Goal: Check status: Check status

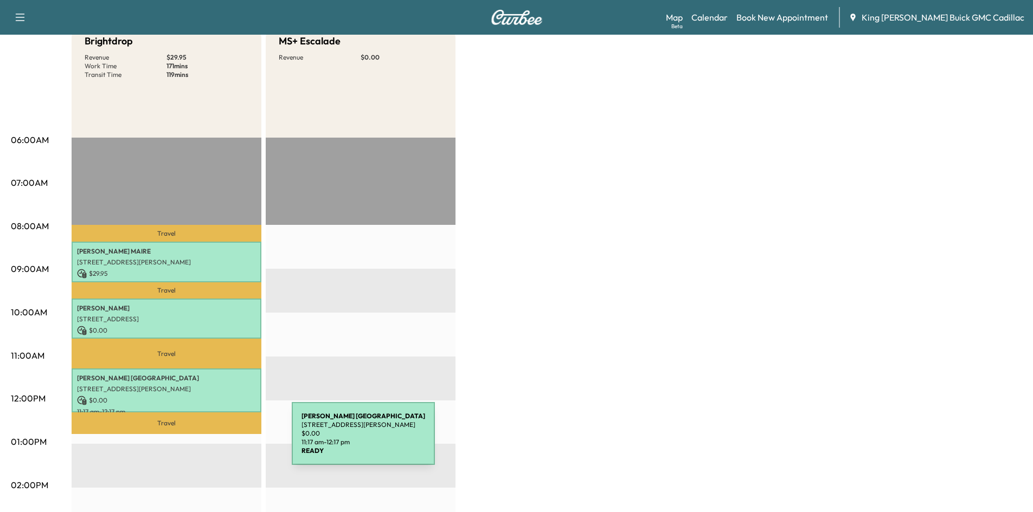
scroll to position [163, 0]
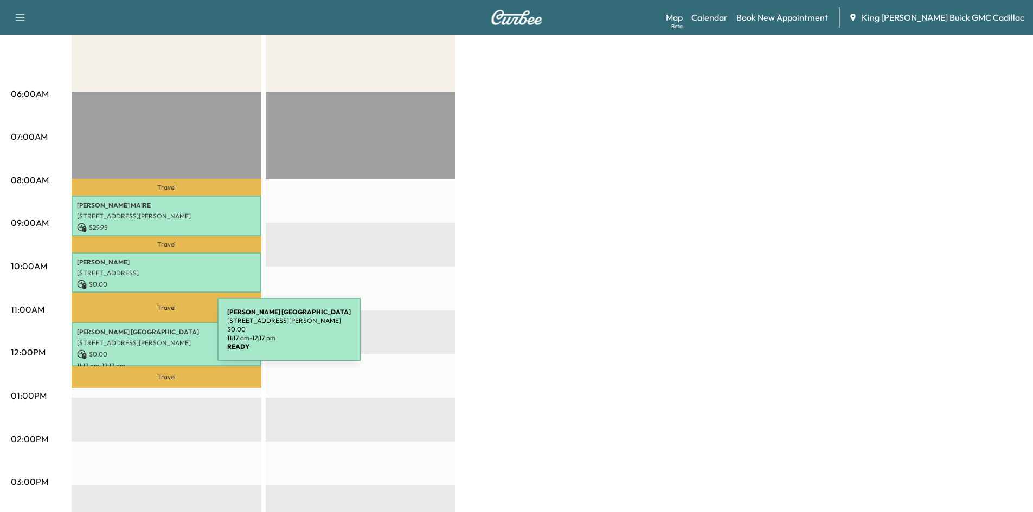
click at [137, 339] on p "[STREET_ADDRESS][PERSON_NAME]" at bounding box center [166, 343] width 179 height 9
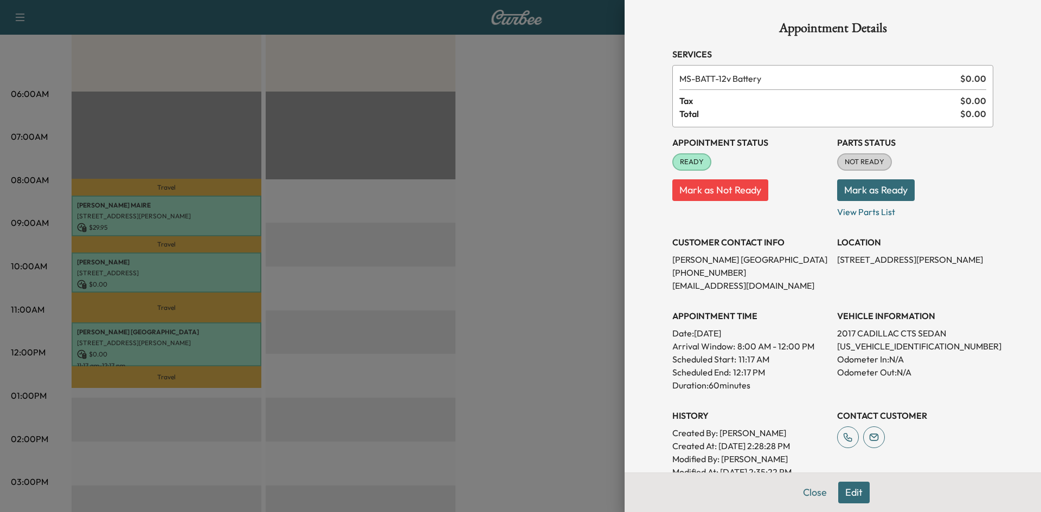
click at [554, 142] on div at bounding box center [520, 256] width 1041 height 512
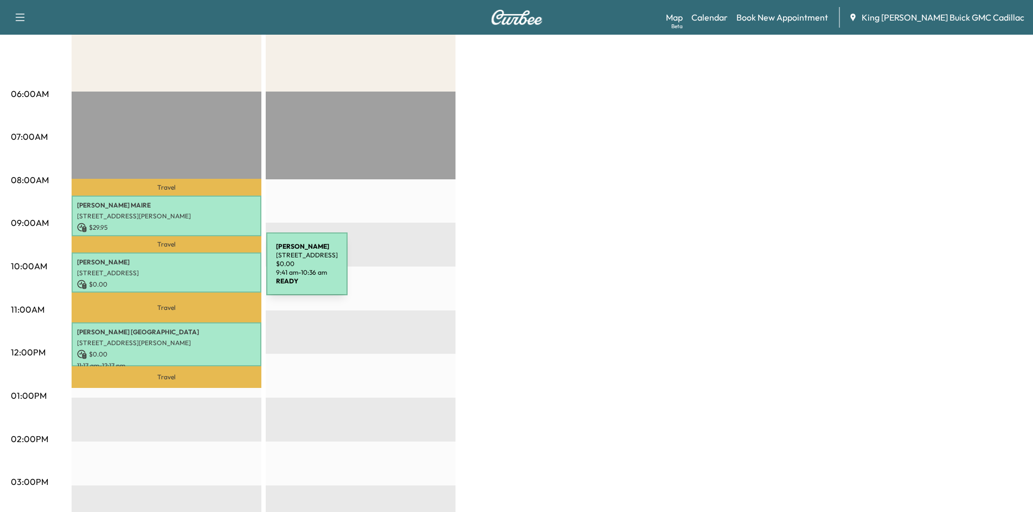
click at [184, 271] on p "[STREET_ADDRESS]" at bounding box center [166, 273] width 179 height 9
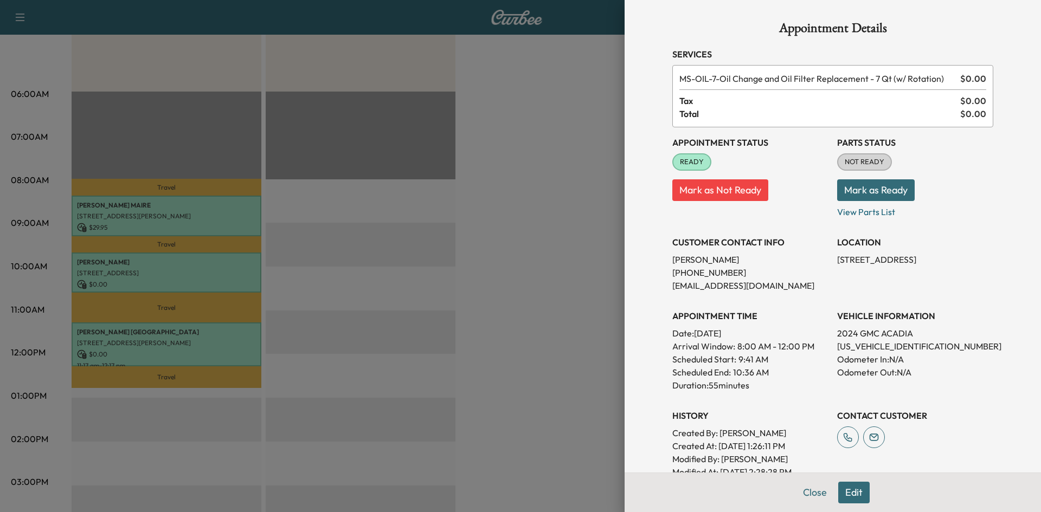
click at [588, 89] on div at bounding box center [520, 256] width 1041 height 512
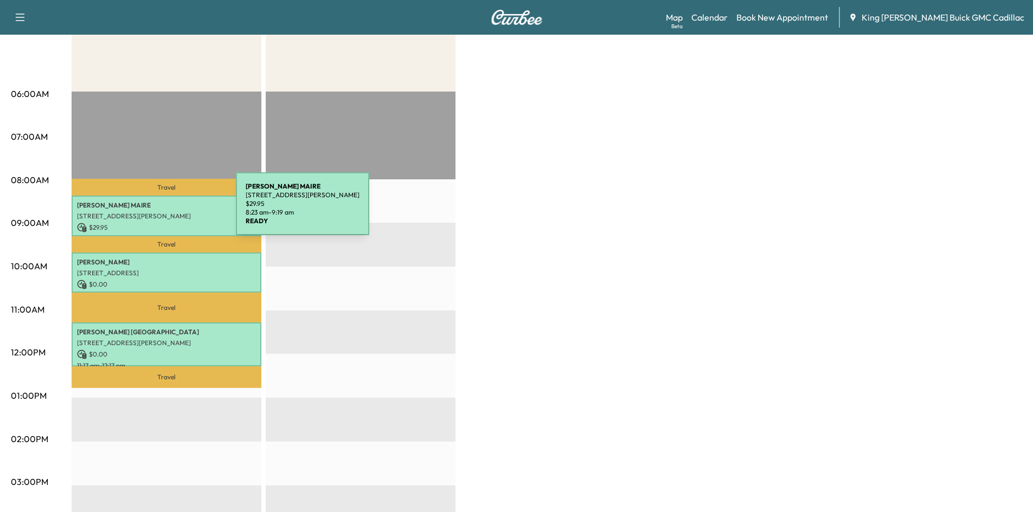
click at [151, 212] on p "[STREET_ADDRESS][PERSON_NAME]" at bounding box center [166, 216] width 179 height 9
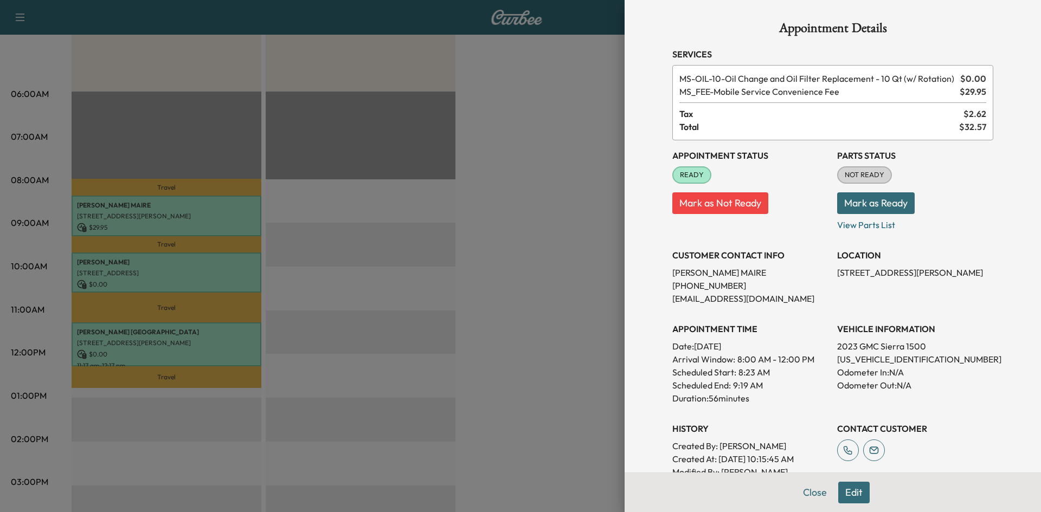
click at [575, 139] on div at bounding box center [520, 256] width 1041 height 512
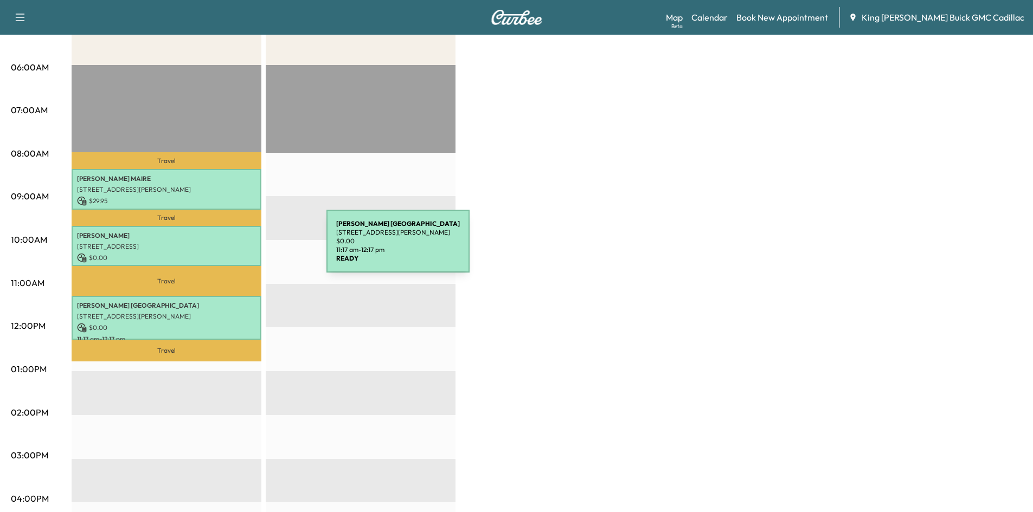
scroll to position [20, 0]
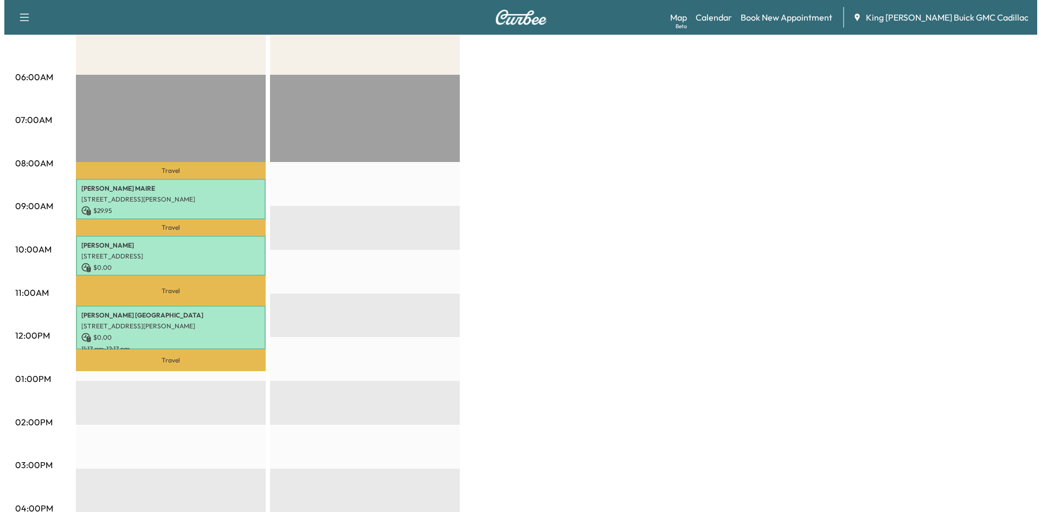
scroll to position [217, 0]
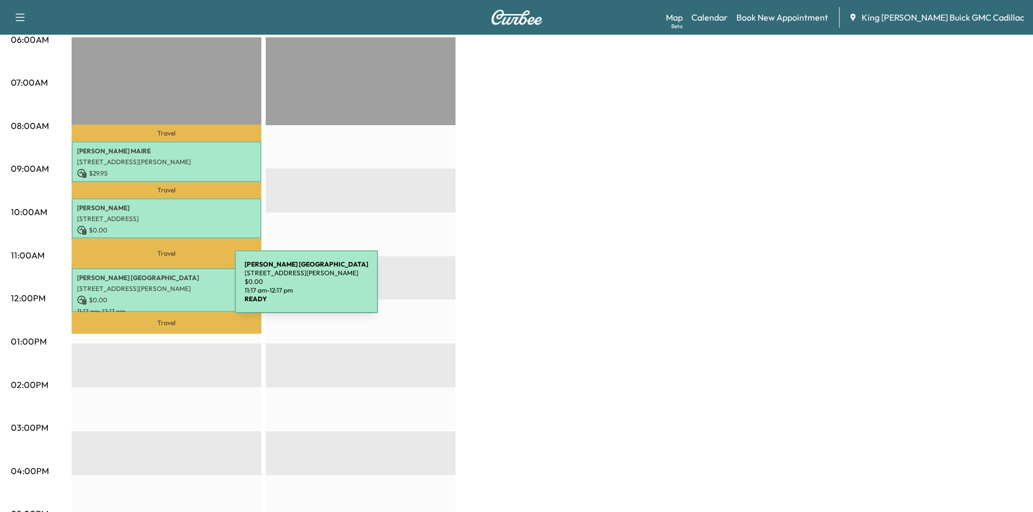
click at [153, 288] on p "[STREET_ADDRESS][PERSON_NAME]" at bounding box center [166, 289] width 179 height 9
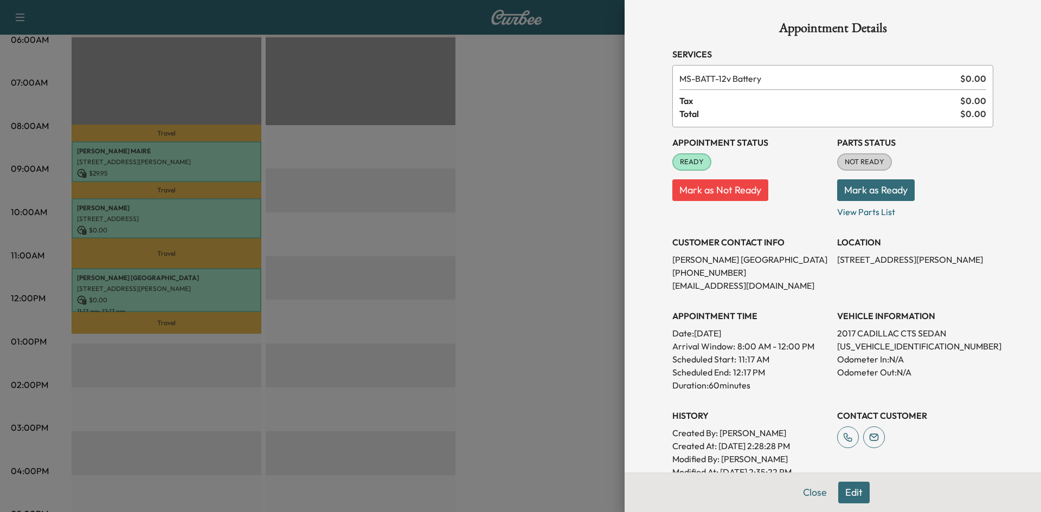
click at [548, 193] on div at bounding box center [520, 256] width 1041 height 512
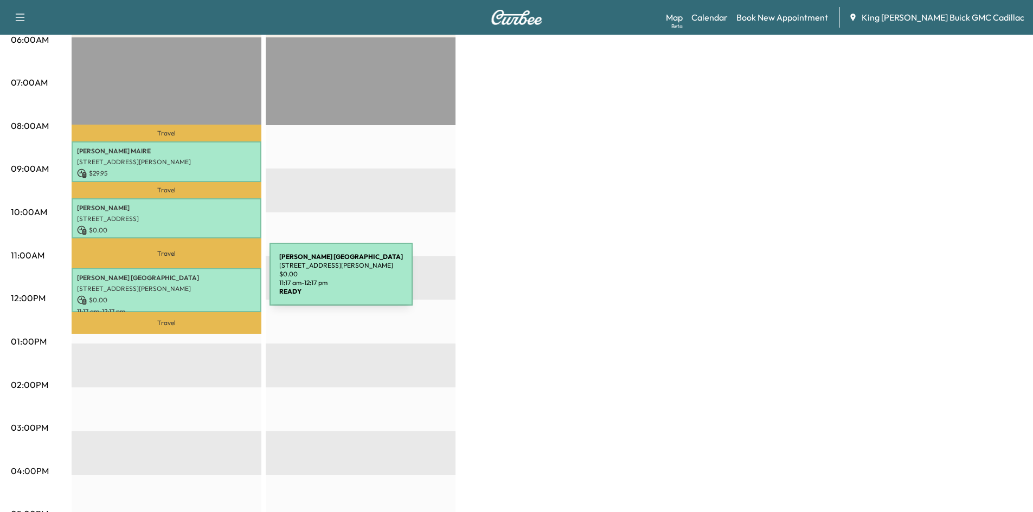
click at [188, 281] on div "ANTHONY CATANIA 35 CAGER PL, HUNTINGTON STA, NY, 11746 USA $ 0.00 11:17 am - 12…" at bounding box center [167, 290] width 190 height 44
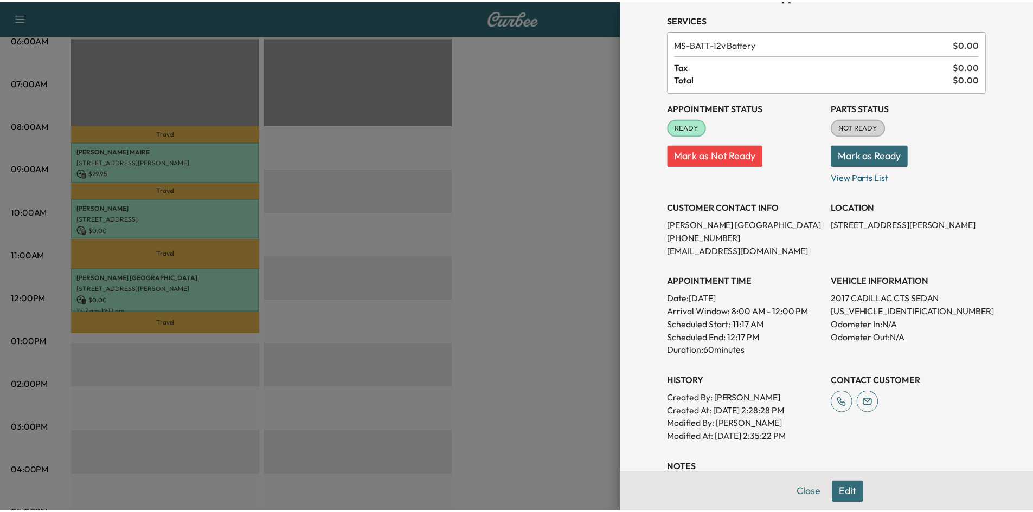
scroll to position [114, 0]
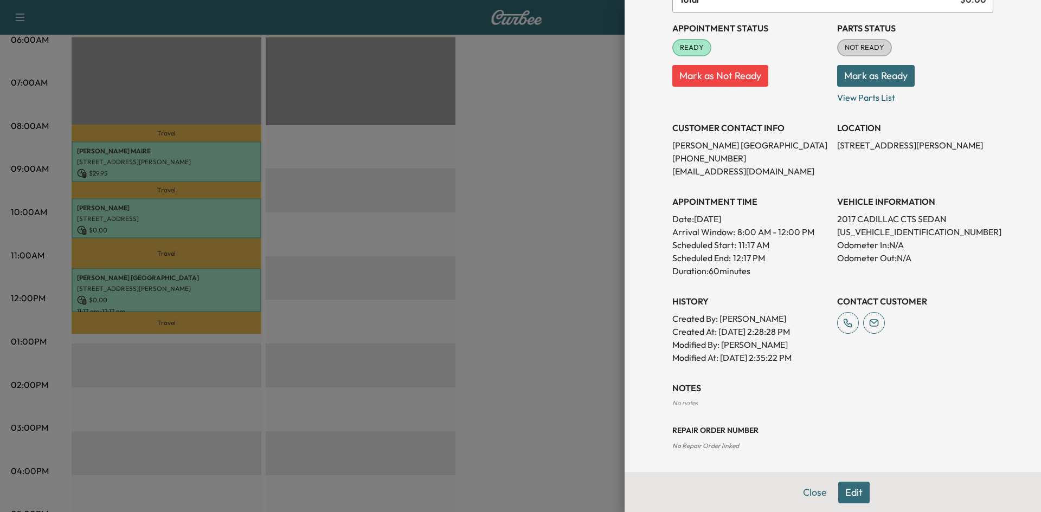
click at [529, 304] on div at bounding box center [520, 256] width 1041 height 512
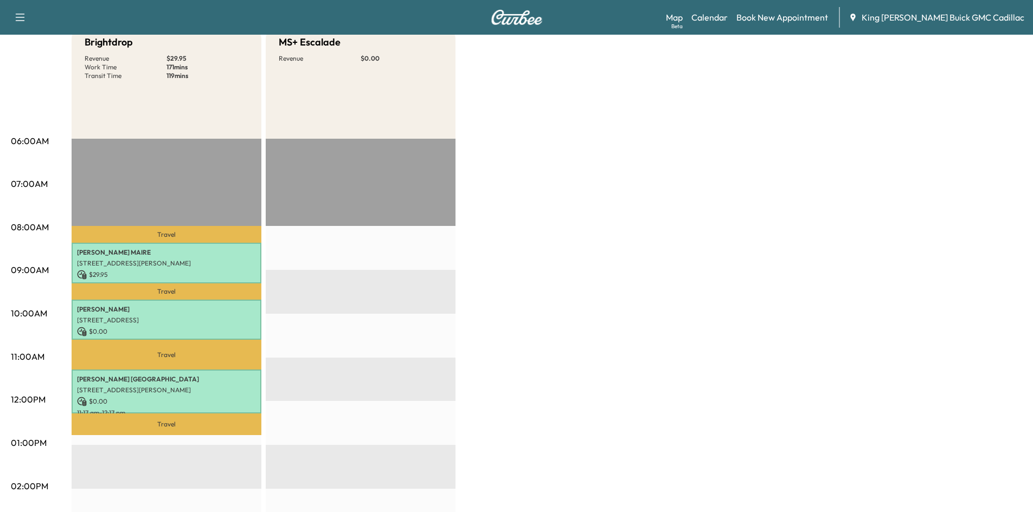
scroll to position [0, 0]
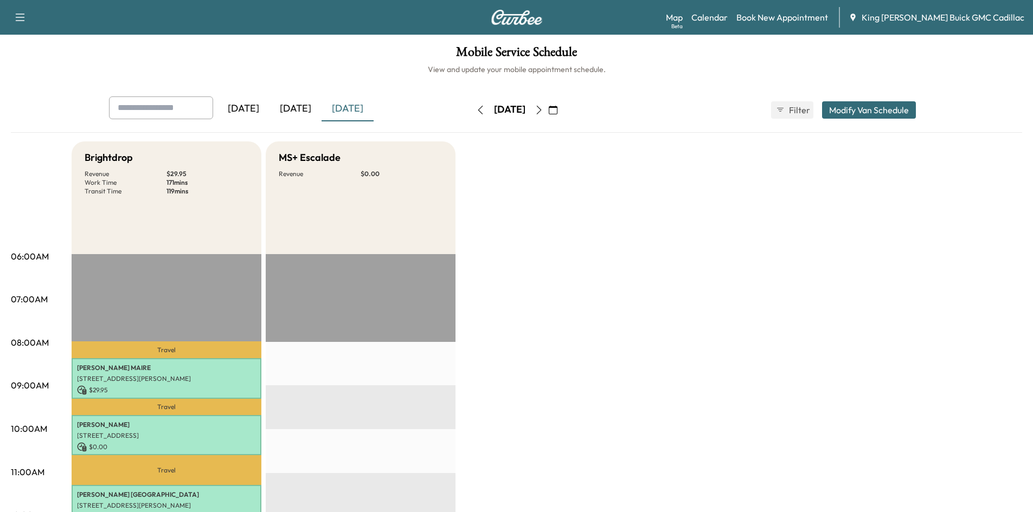
click at [543, 110] on icon "button" at bounding box center [539, 110] width 9 height 9
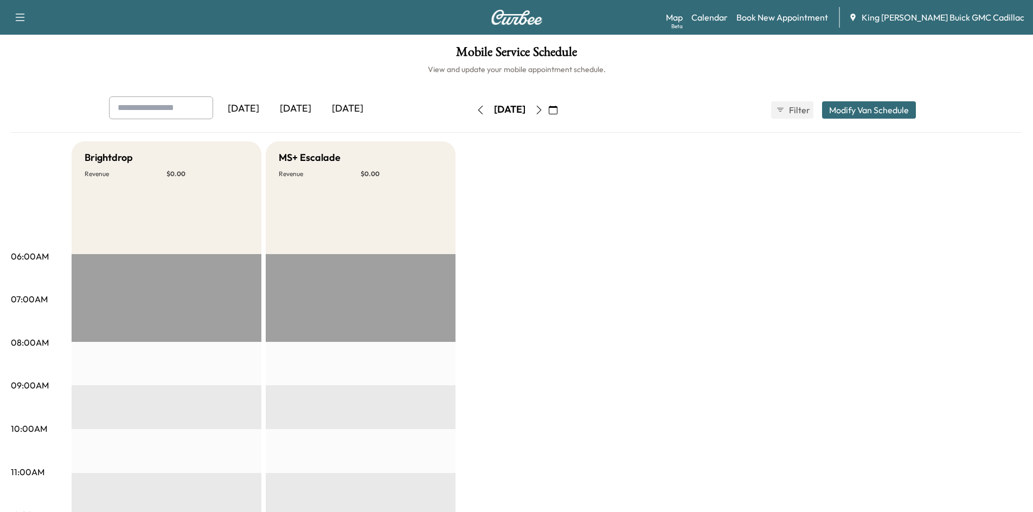
click at [543, 110] on icon "button" at bounding box center [539, 110] width 9 height 9
click at [543, 112] on icon "button" at bounding box center [539, 110] width 9 height 9
click at [543, 113] on icon "button" at bounding box center [539, 110] width 9 height 9
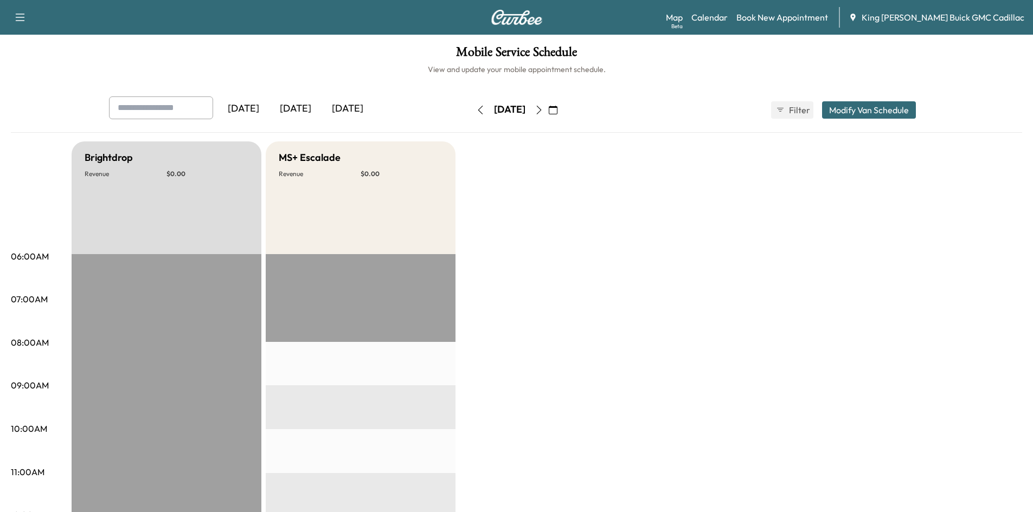
click at [541, 113] on icon "button" at bounding box center [538, 110] width 5 height 9
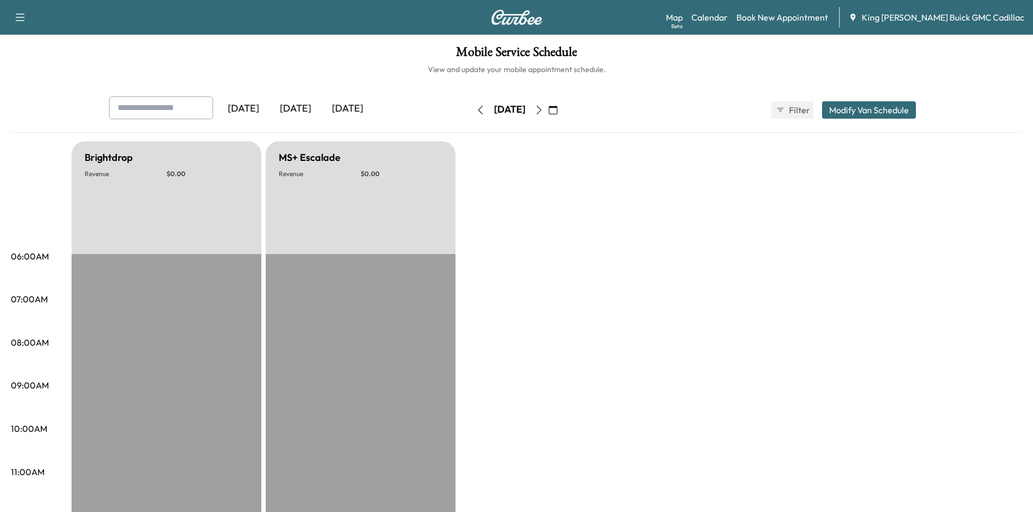
click at [494, 105] on div "Sunday, September 28" at bounding box center [509, 110] width 31 height 14
click at [471, 107] on button "button" at bounding box center [480, 109] width 18 height 17
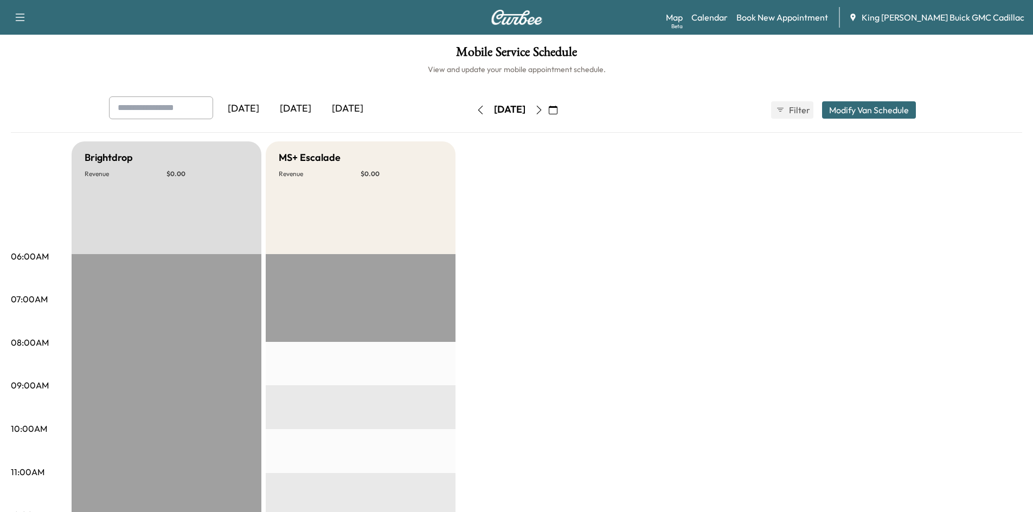
click at [471, 107] on div "Saturday, September 27" at bounding box center [509, 109] width 77 height 17
click at [471, 109] on button "button" at bounding box center [480, 109] width 18 height 17
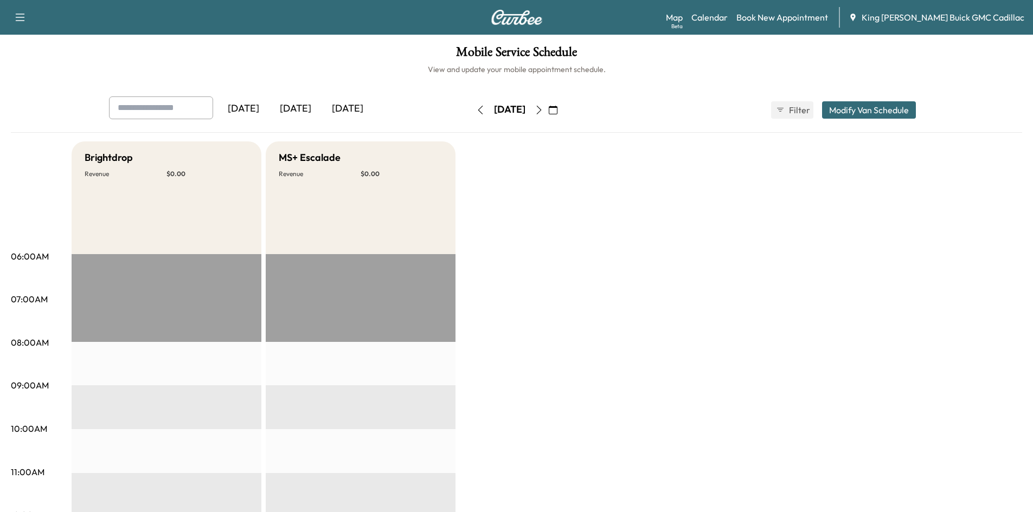
click at [476, 110] on icon "button" at bounding box center [480, 110] width 9 height 9
click at [471, 110] on button "button" at bounding box center [480, 109] width 18 height 17
click at [476, 110] on icon "button" at bounding box center [480, 110] width 9 height 9
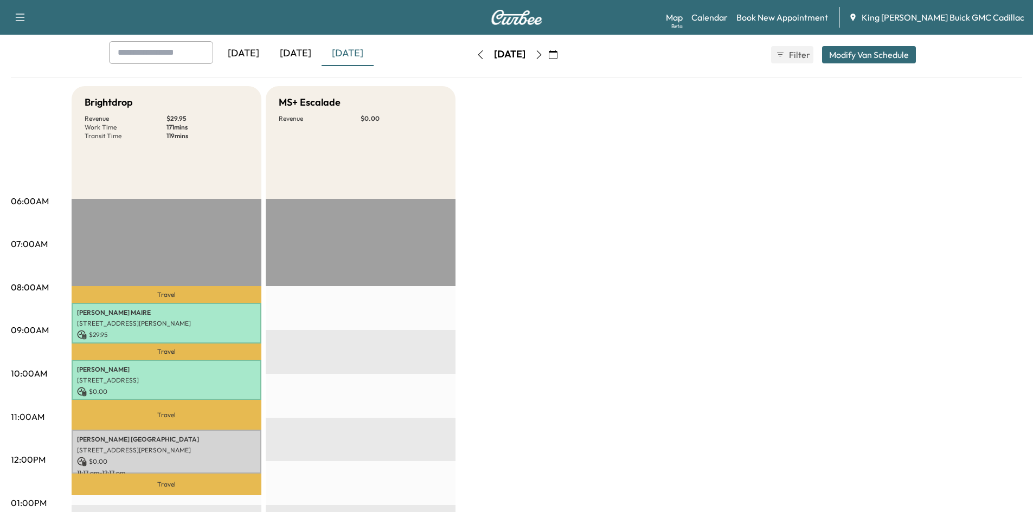
scroll to position [163, 0]
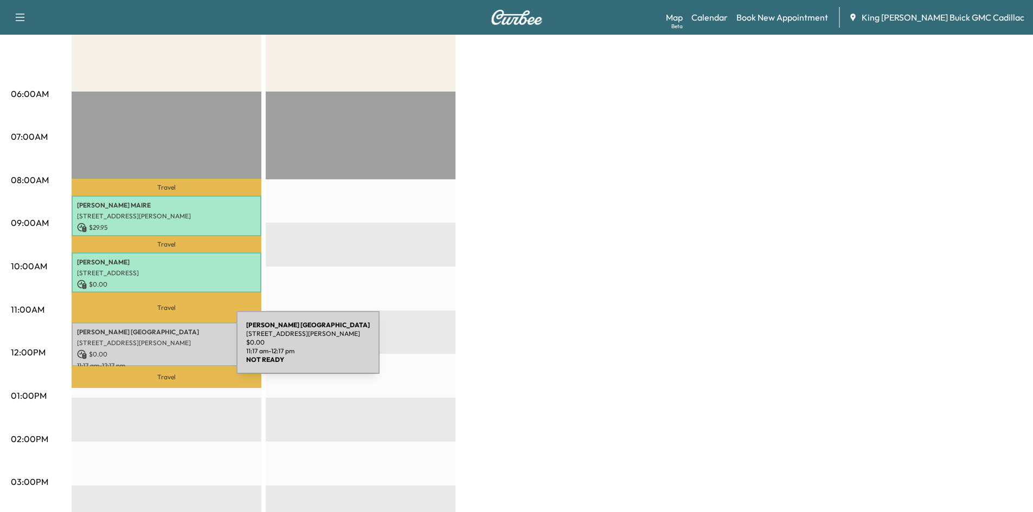
click at [155, 350] on p "$ 0.00" at bounding box center [166, 355] width 179 height 10
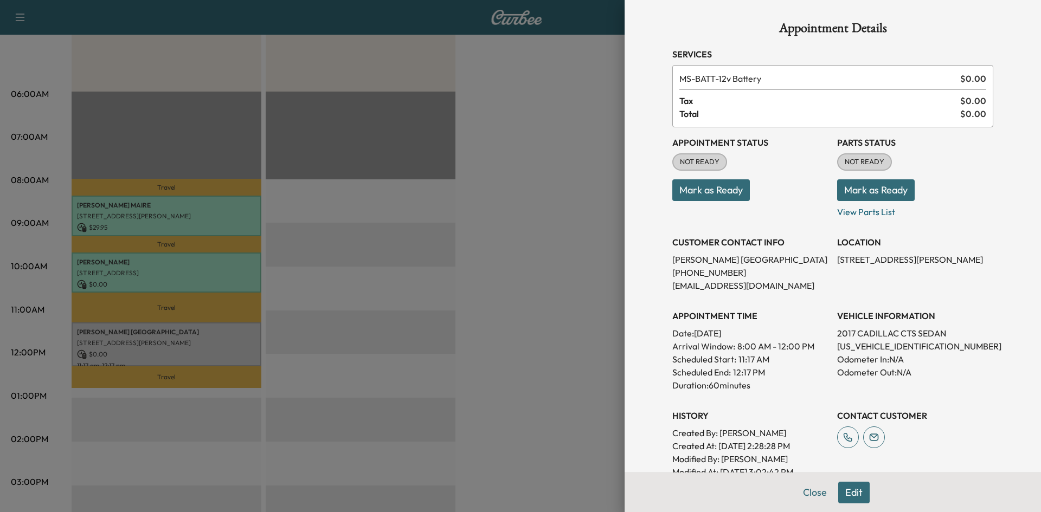
click at [625, 258] on div "Appointment Details Services MS-BATT - 12v Battery $ 0.00 Tax $ 0.00 Total $ 0.…" at bounding box center [833, 256] width 416 height 512
click at [503, 292] on div at bounding box center [520, 256] width 1041 height 512
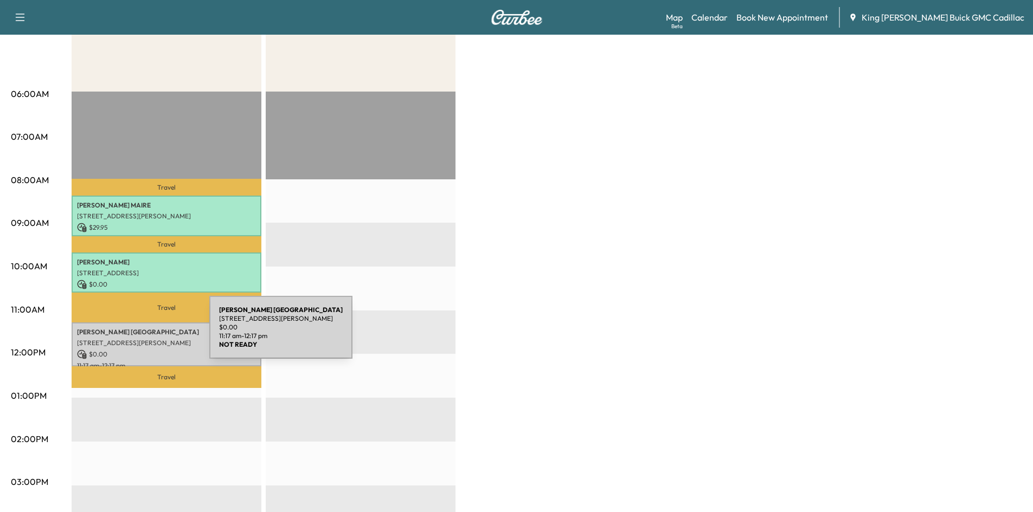
click at [128, 334] on p "ANTHONY CATANIA" at bounding box center [166, 332] width 179 height 9
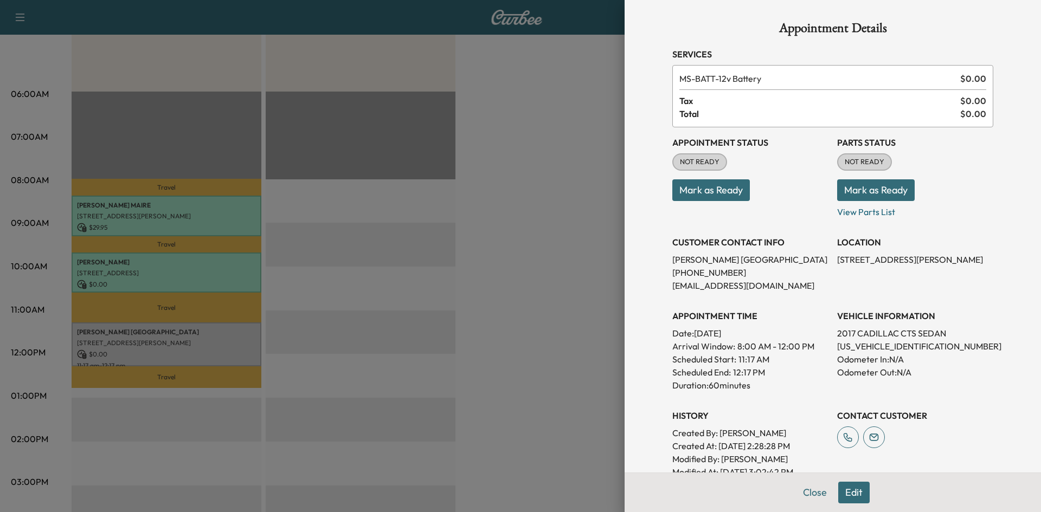
click at [591, 382] on div at bounding box center [520, 256] width 1041 height 512
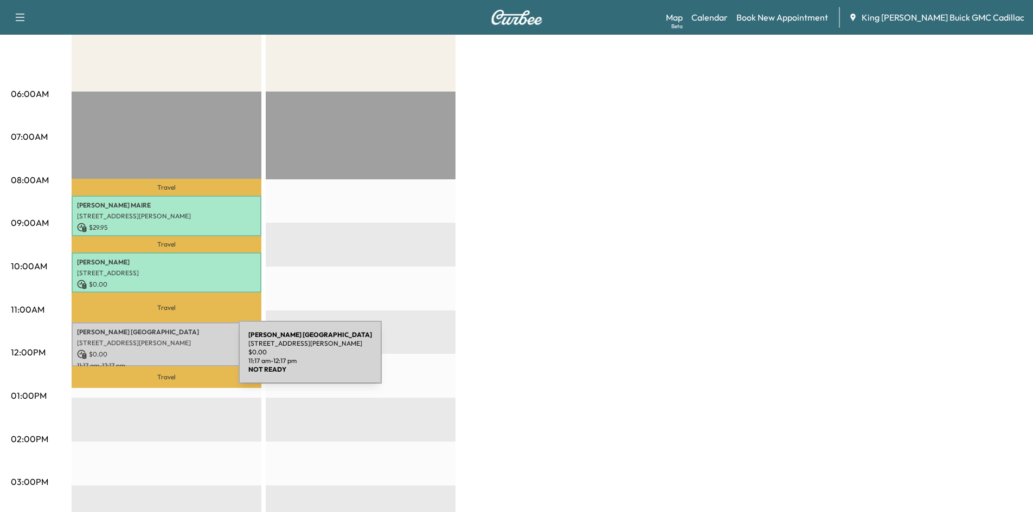
click at [157, 362] on p "11:17 am - 12:17 pm" at bounding box center [166, 366] width 179 height 9
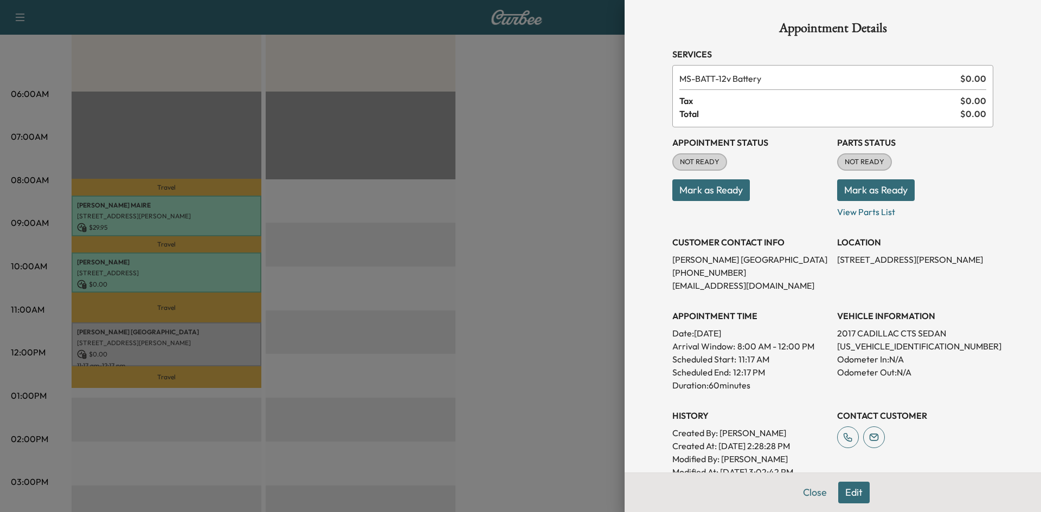
click at [510, 151] on div at bounding box center [520, 256] width 1041 height 512
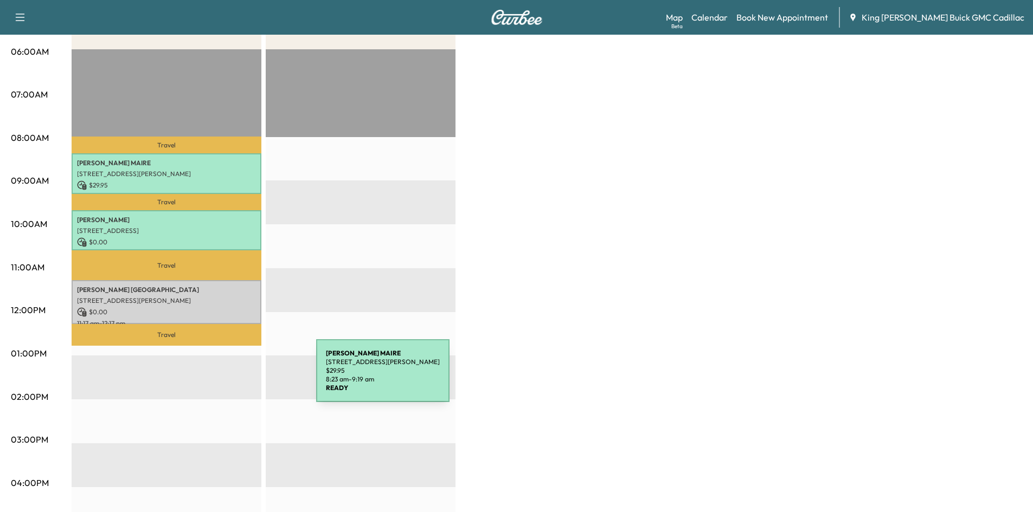
scroll to position [0, 0]
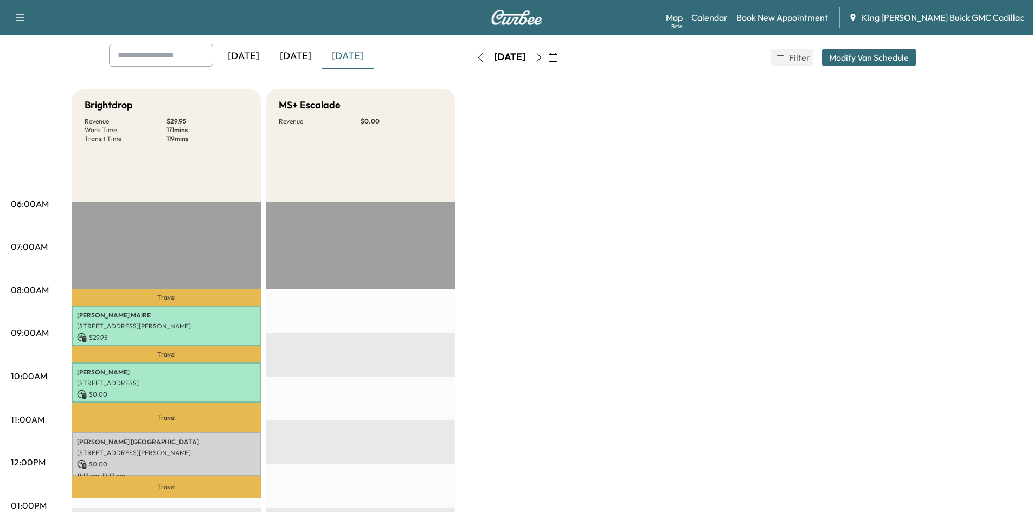
scroll to position [108, 0]
